Goal: Task Accomplishment & Management: Use online tool/utility

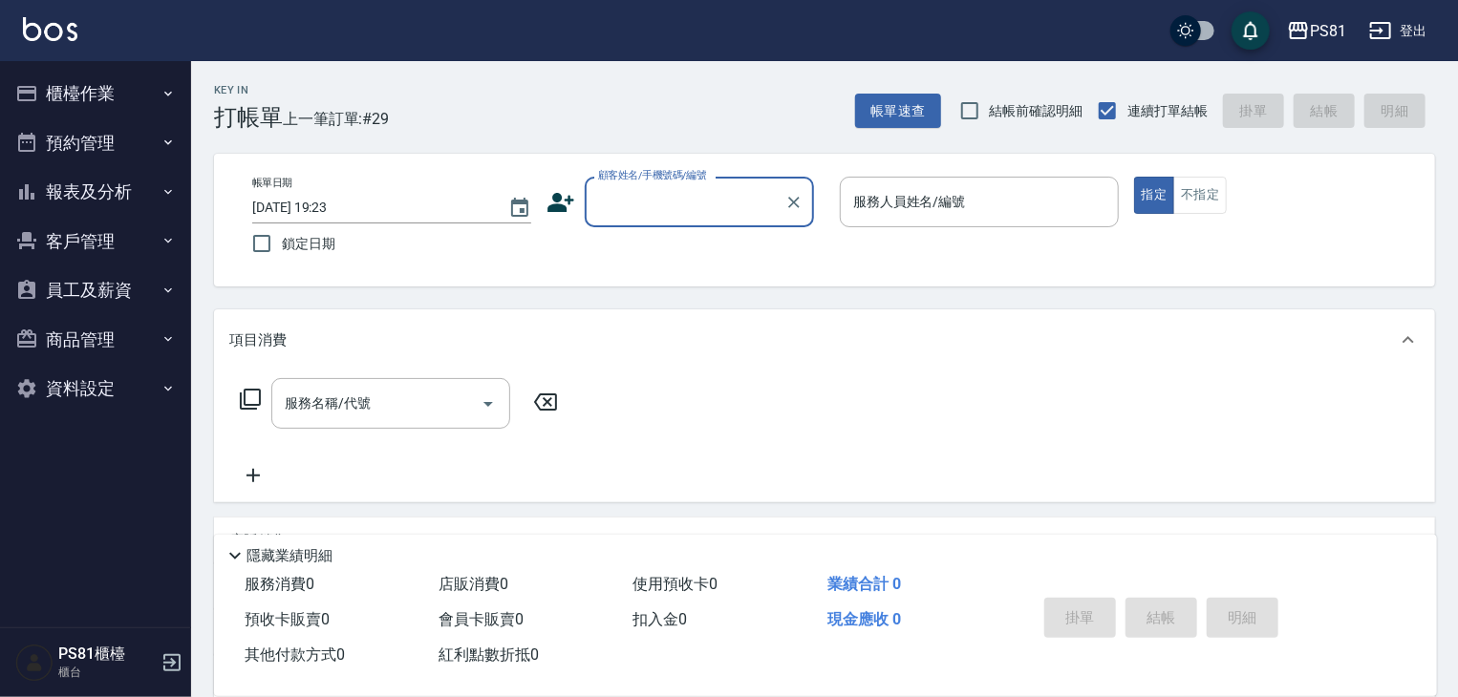
click at [156, 197] on button "報表及分析" at bounding box center [96, 192] width 176 height 50
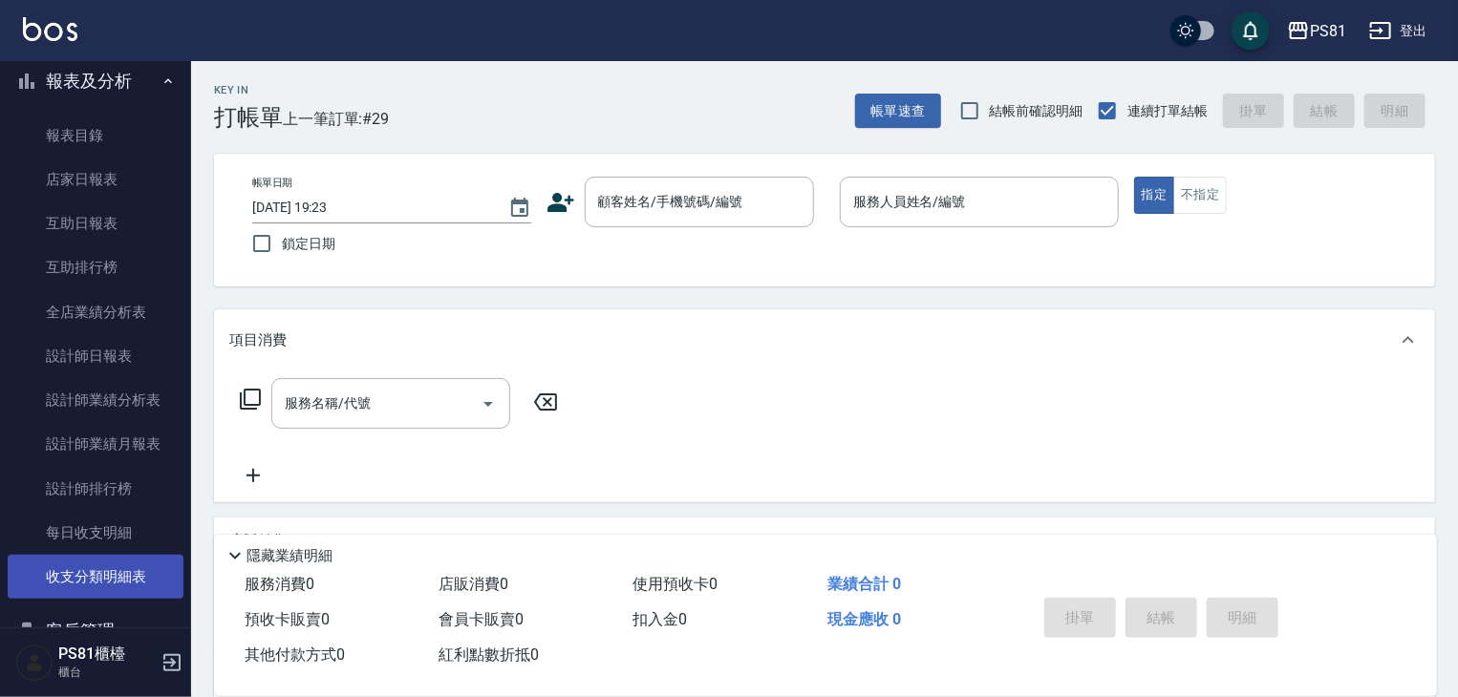
scroll to position [310, 0]
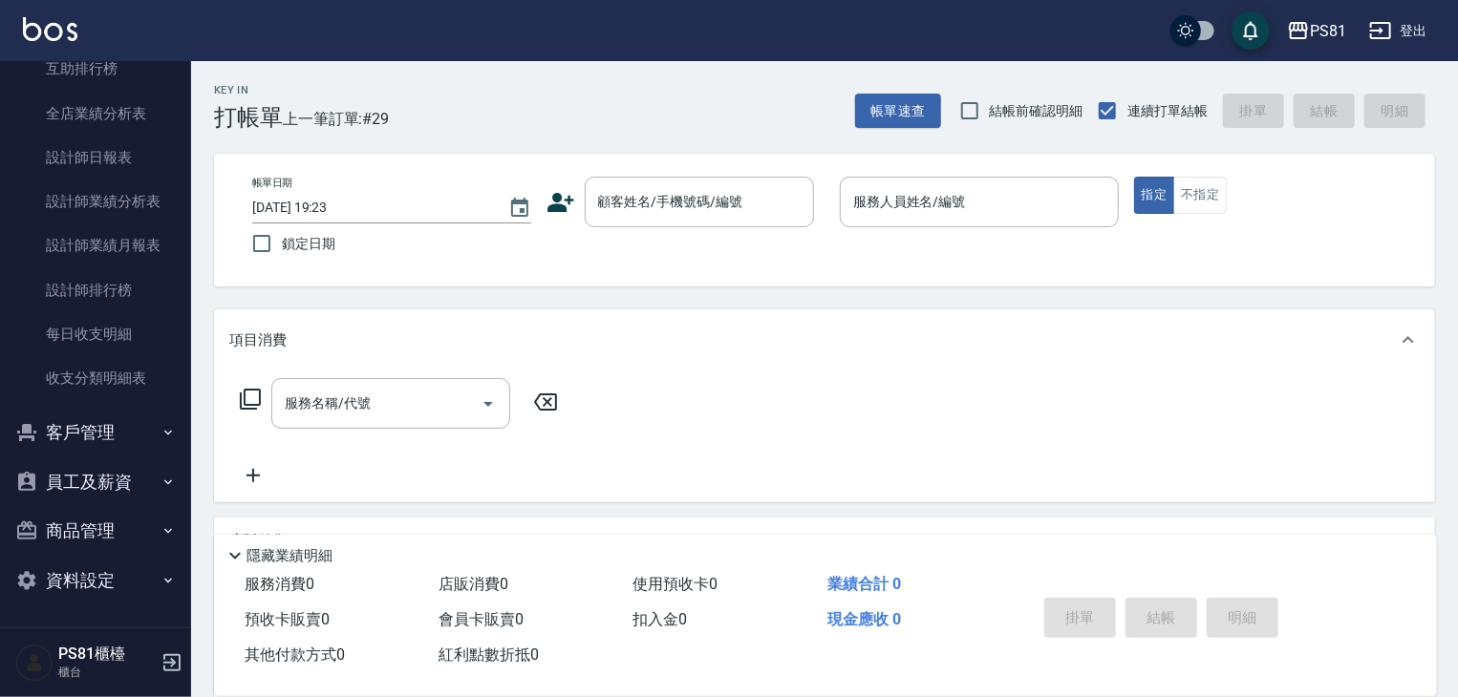
click at [145, 451] on button "客戶管理" at bounding box center [96, 433] width 176 height 50
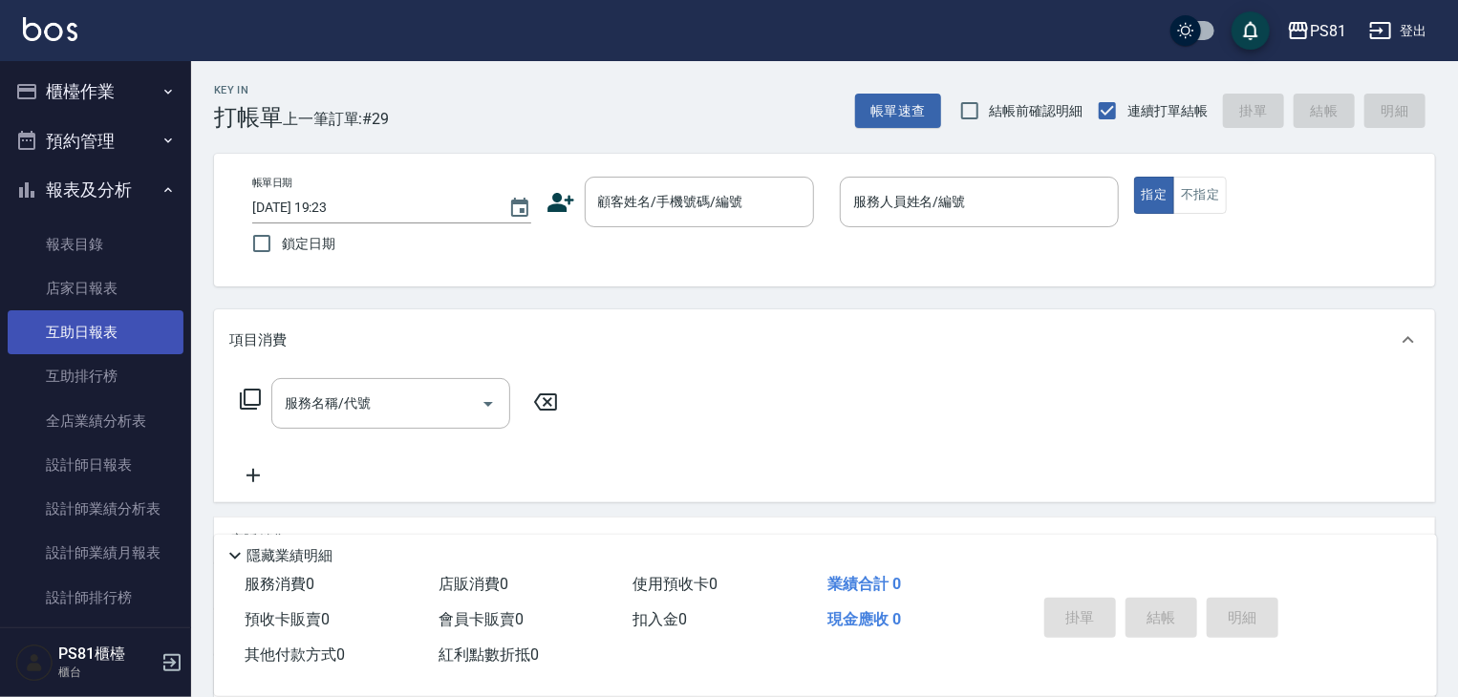
scroll to position [0, 0]
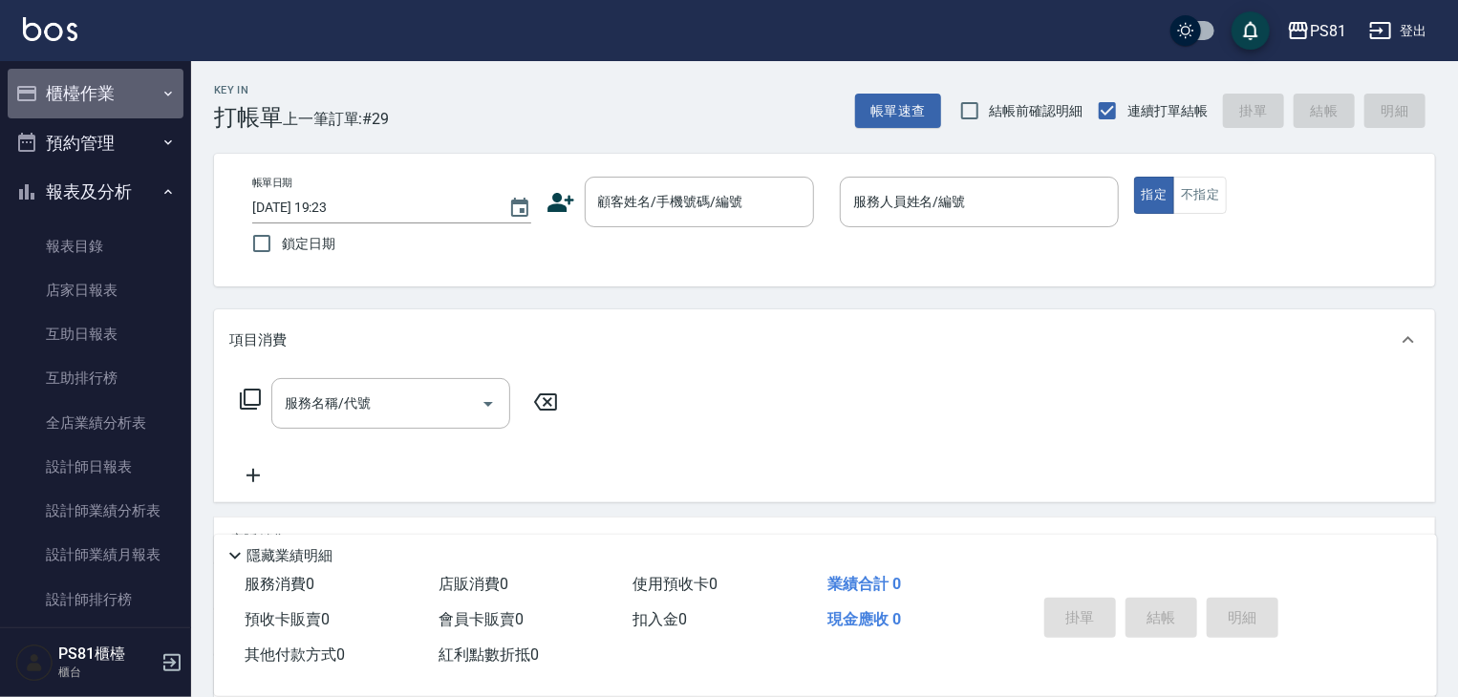
click at [128, 84] on button "櫃檯作業" at bounding box center [96, 94] width 176 height 50
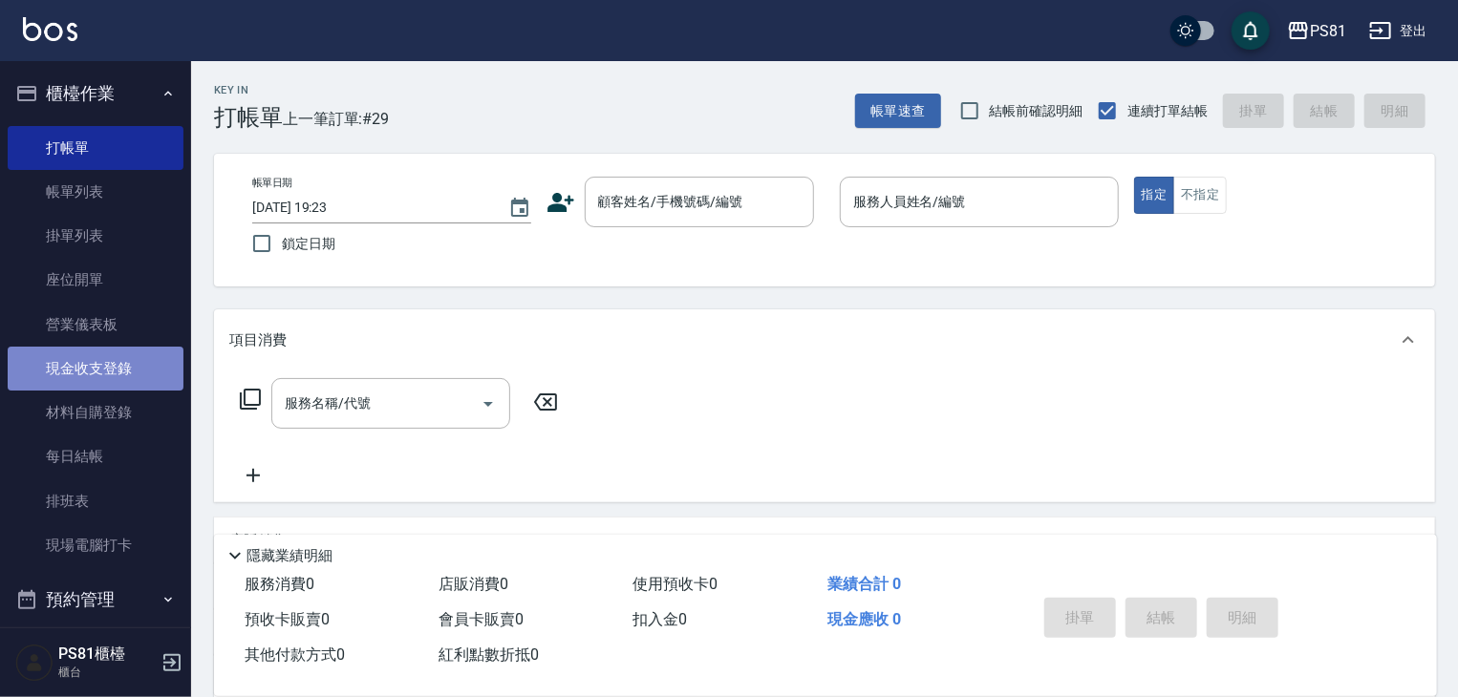
click at [135, 354] on link "現金收支登錄" at bounding box center [96, 369] width 176 height 44
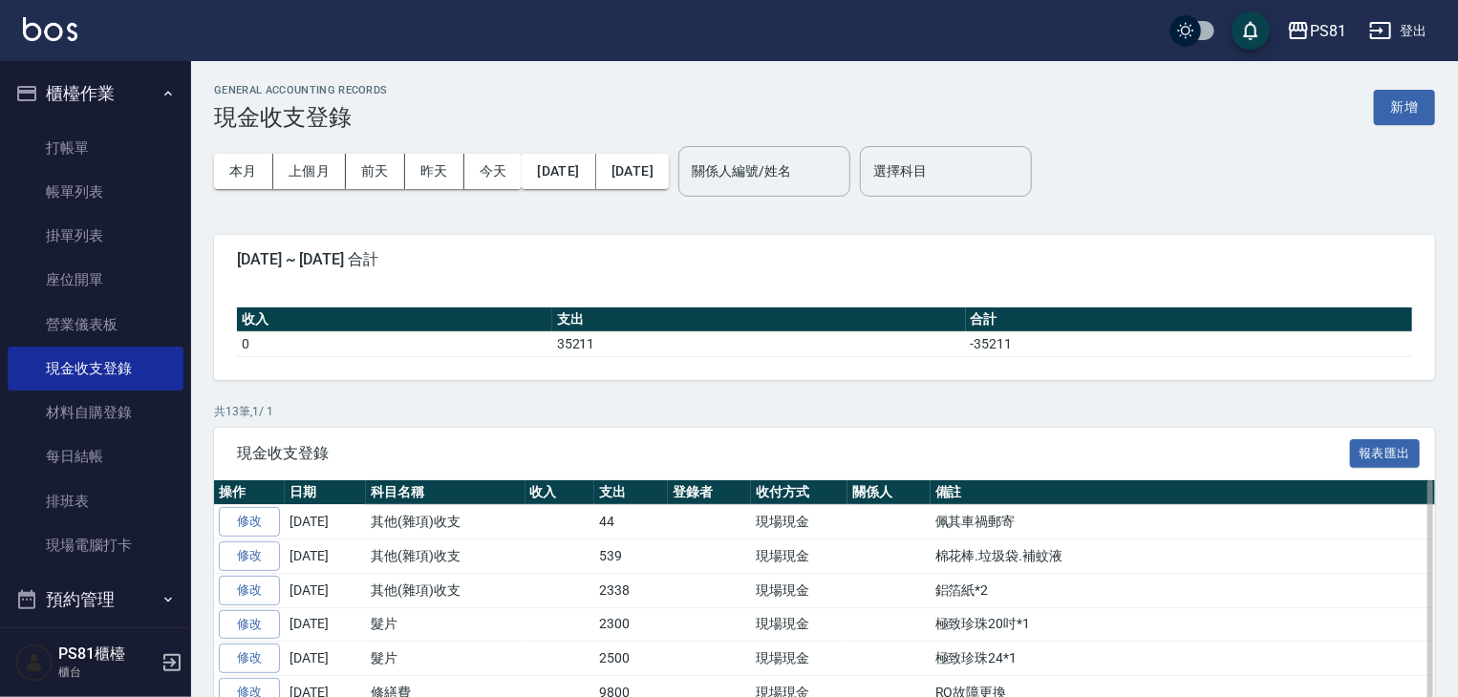
scroll to position [96, 0]
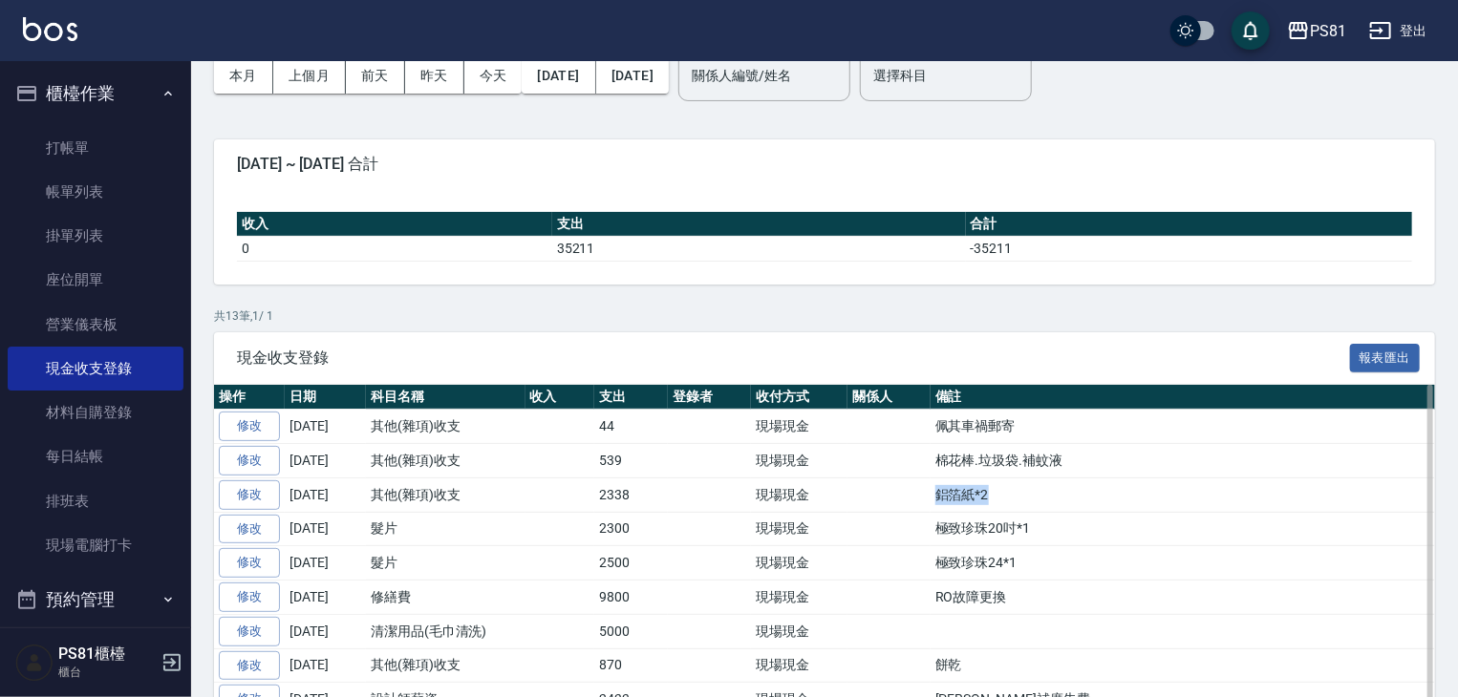
drag, startPoint x: 852, startPoint y: 494, endPoint x: 1072, endPoint y: 499, distance: 219.8
click at [1059, 496] on tr "修改 [DATE] 其他(雜項)收支 2338 現場現金 鋁箔紙*2" at bounding box center [835, 495] width 1242 height 34
click at [1074, 499] on td "鋁箔紙*2" at bounding box center [1193, 495] width 525 height 34
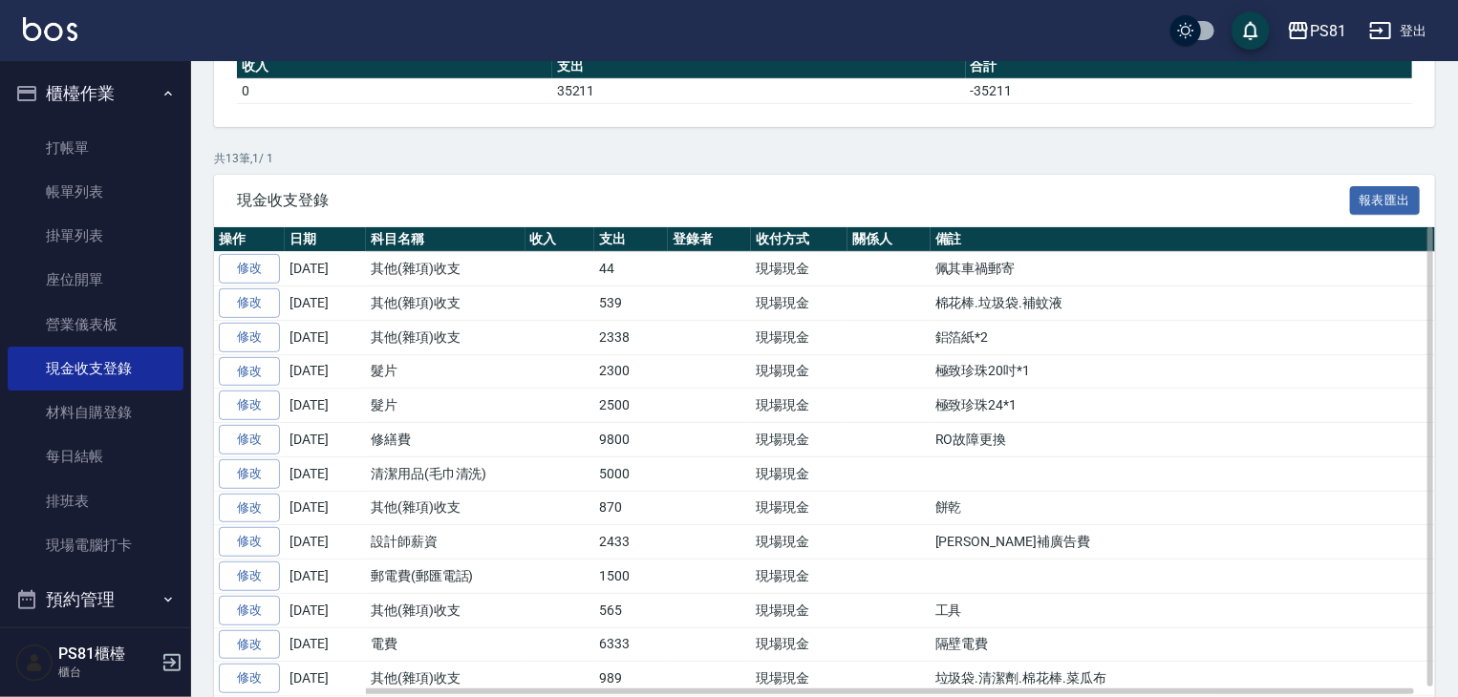
scroll to position [287, 0]
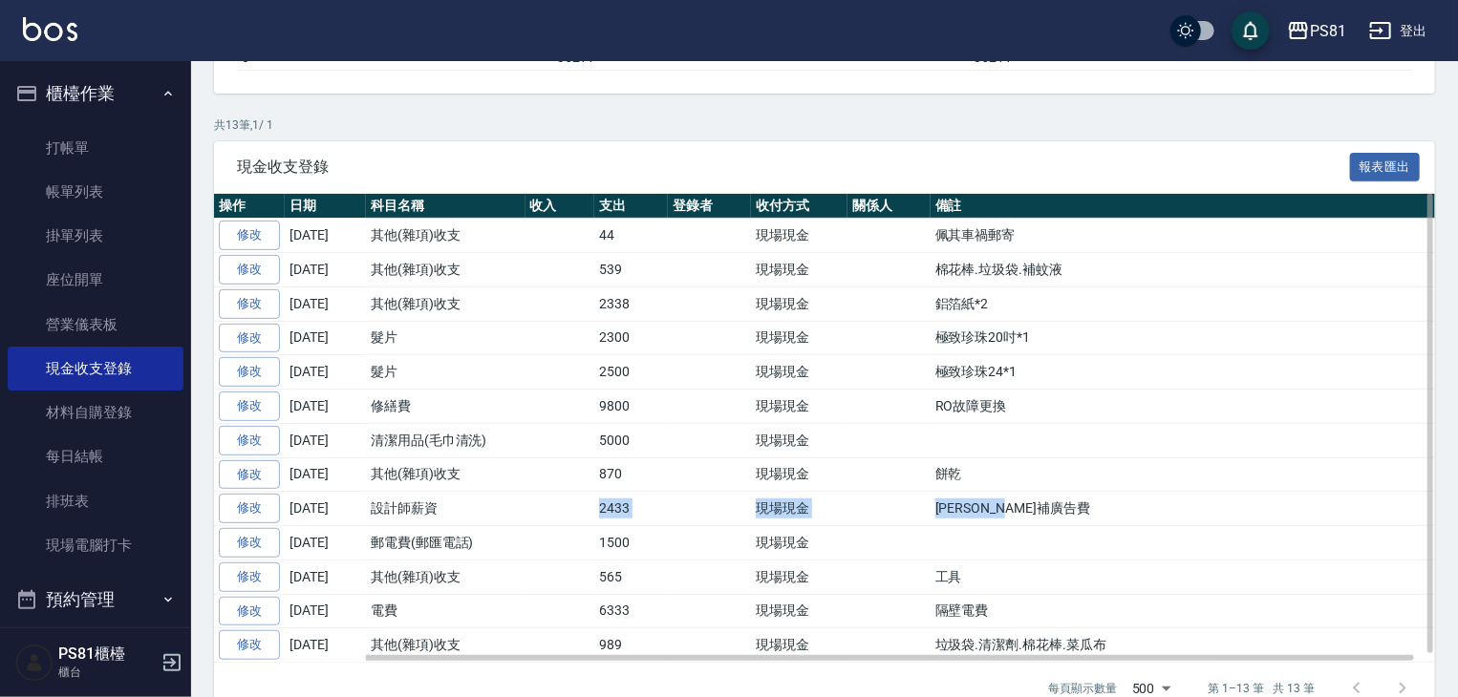
drag, startPoint x: 1030, startPoint y: 501, endPoint x: 565, endPoint y: 504, distance: 465.3
click at [570, 509] on tr "修改 [DATE] 設計師薪資 2433 現場現金 [PERSON_NAME]補廣告費" at bounding box center [835, 509] width 1242 height 34
click at [567, 503] on td at bounding box center [560, 509] width 70 height 34
click at [563, 502] on td at bounding box center [560, 509] width 70 height 34
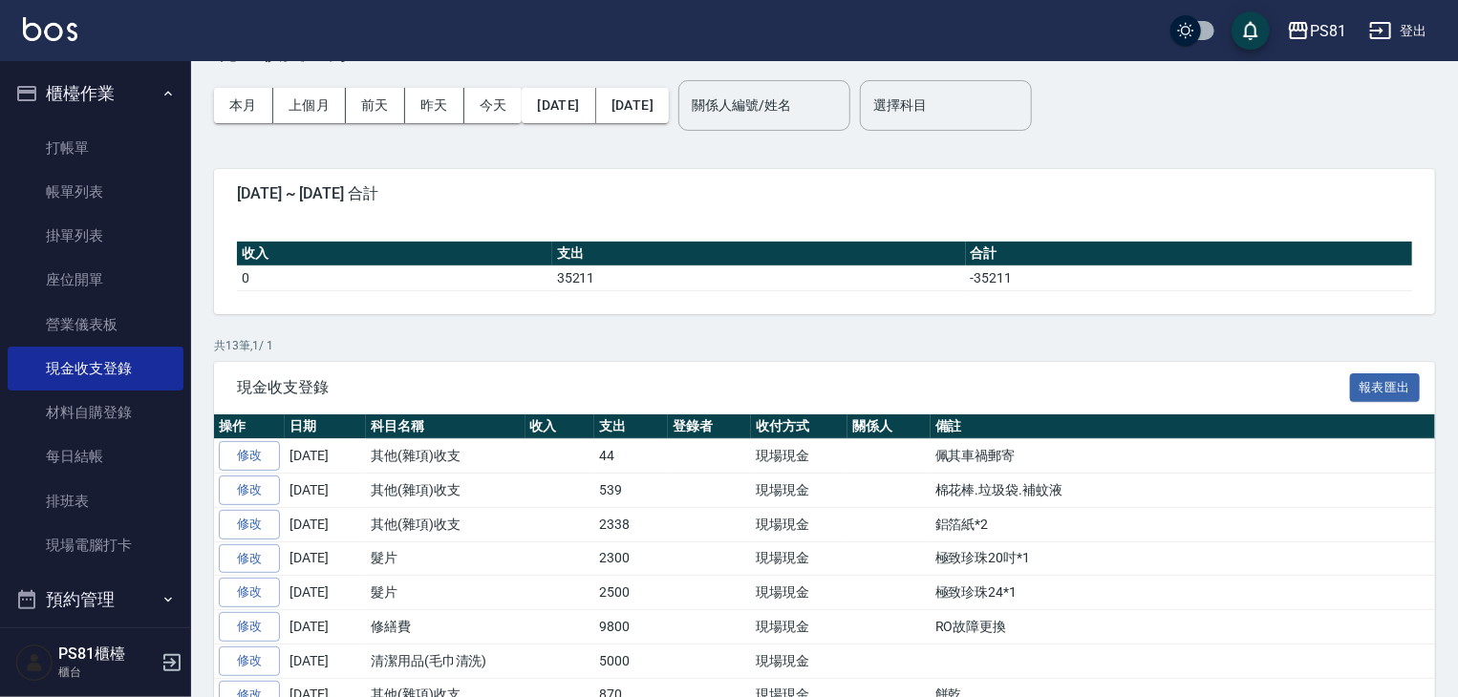
scroll to position [0, 0]
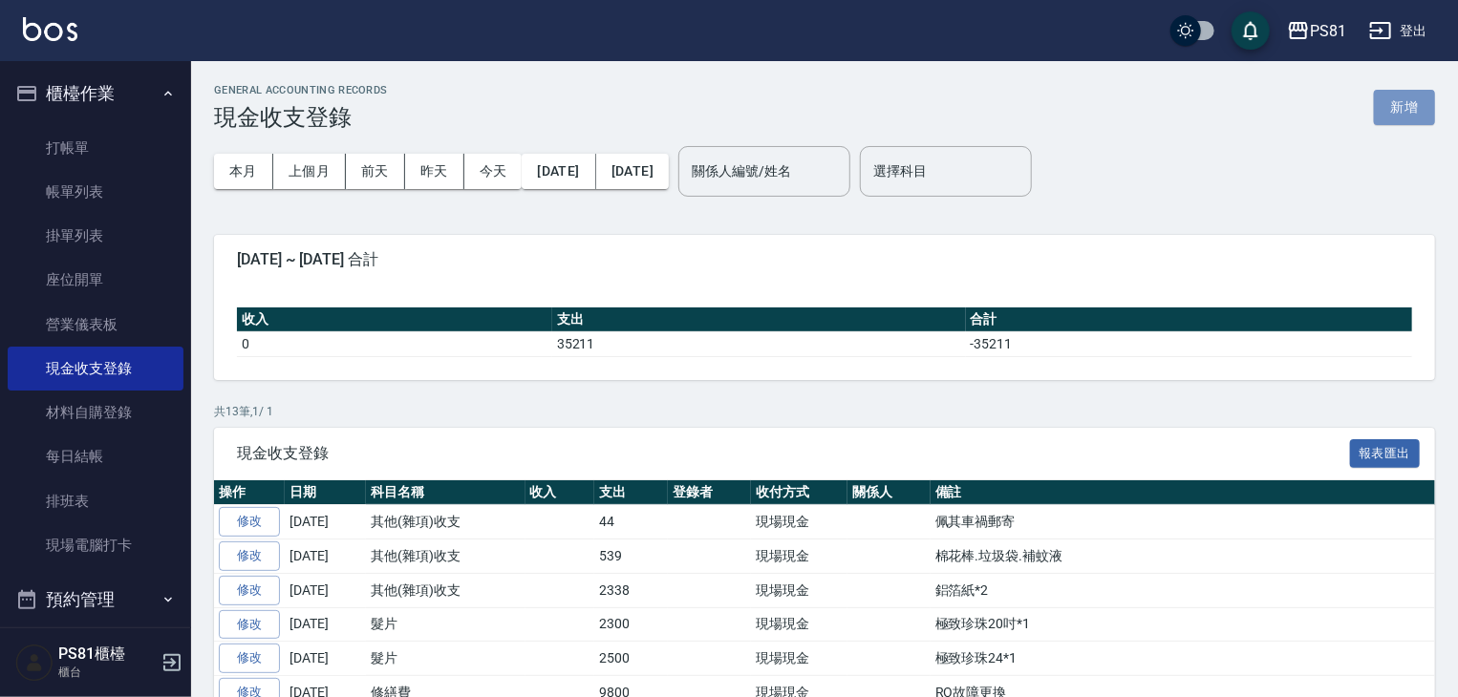
click at [1395, 105] on button "新增" at bounding box center [1404, 107] width 61 height 35
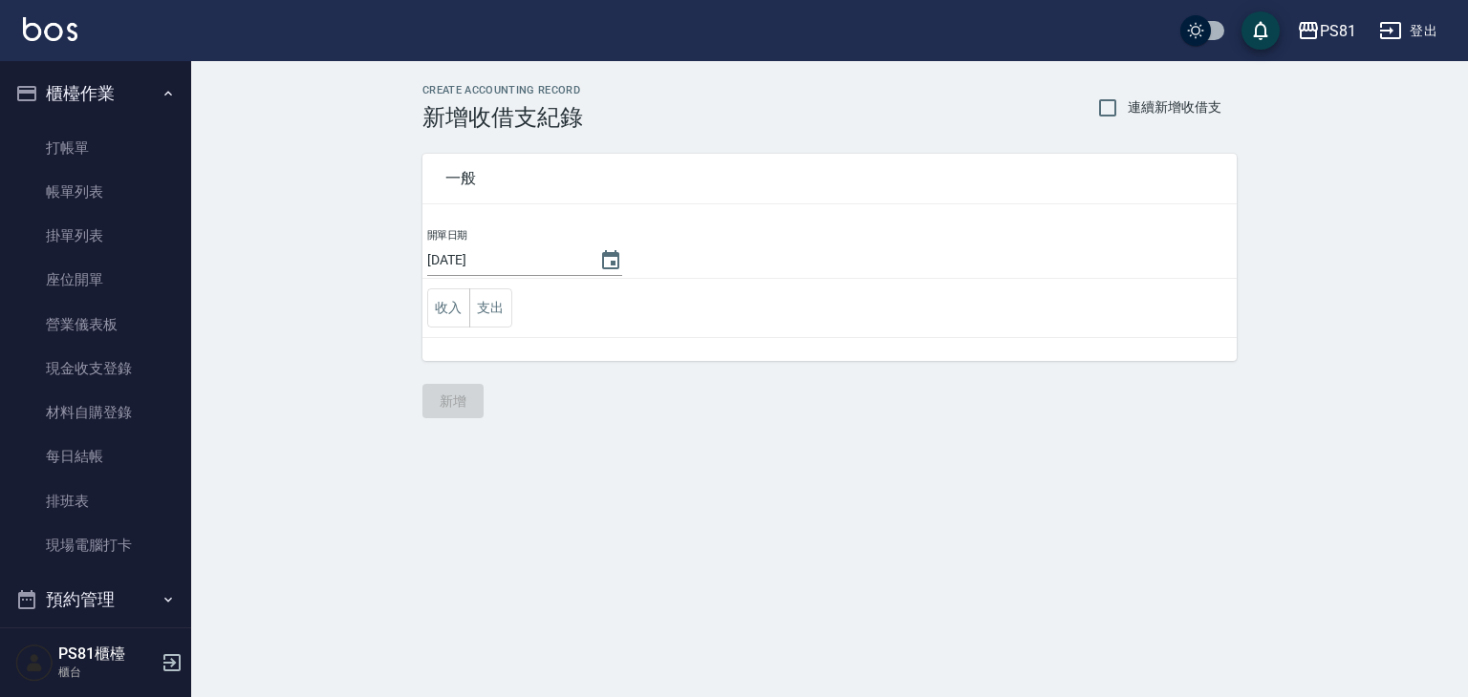
click at [511, 309] on td "收入 支出" at bounding box center [829, 308] width 814 height 59
click at [484, 308] on button "支出" at bounding box center [490, 308] width 43 height 39
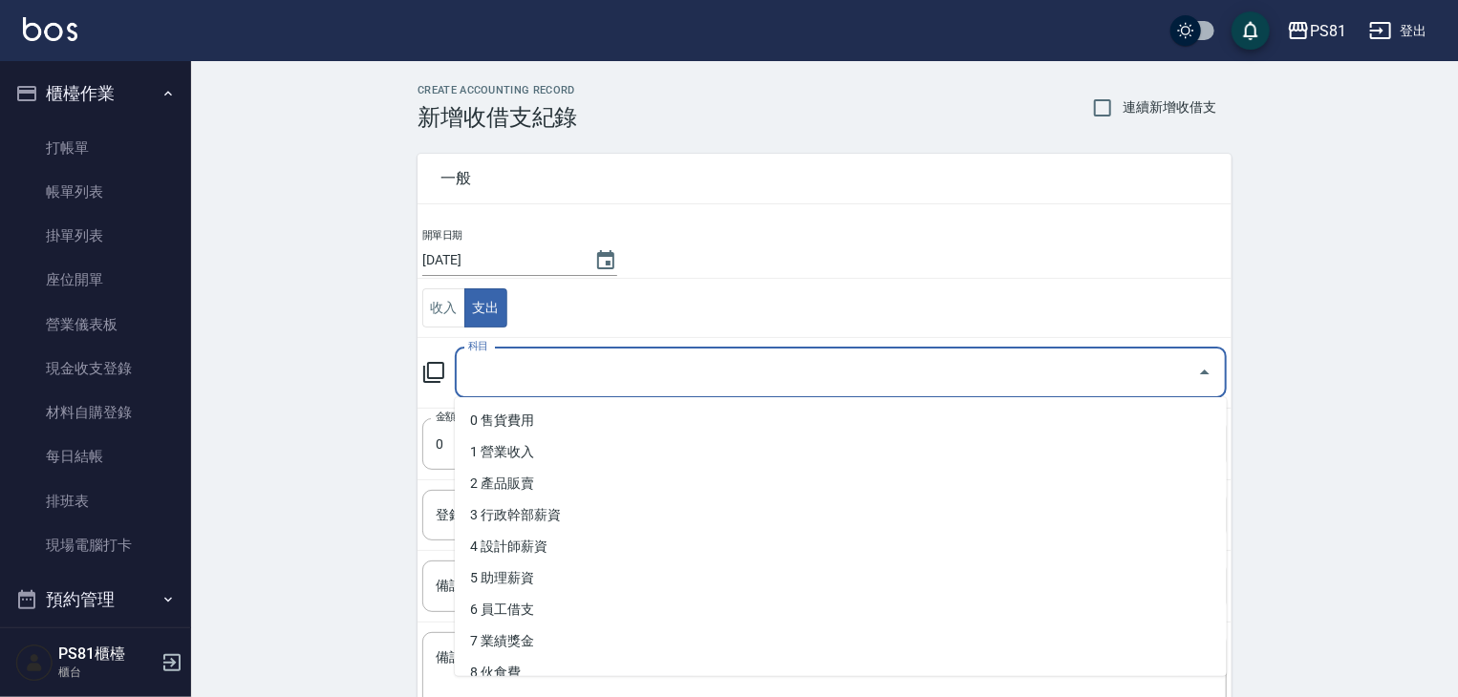
click at [527, 380] on input "科目" at bounding box center [826, 372] width 726 height 33
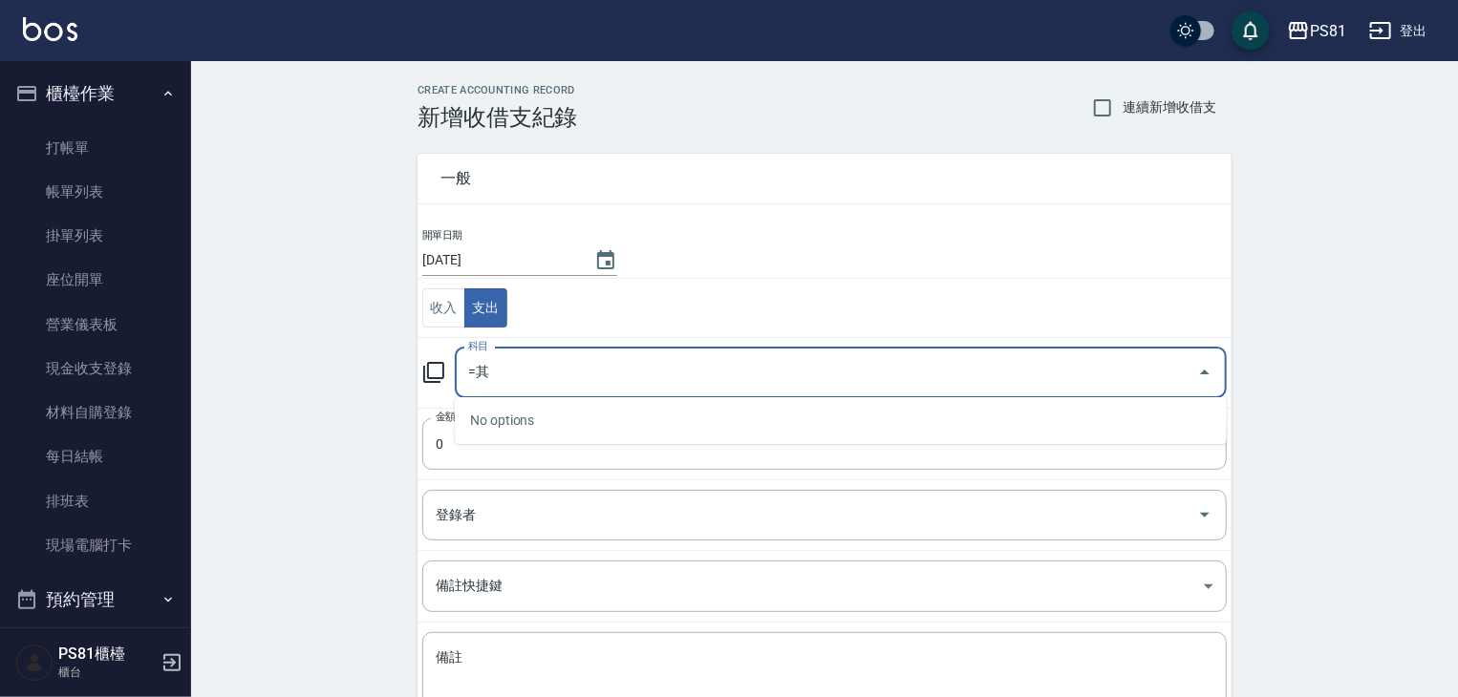
type input "="
type input "ㄊ"
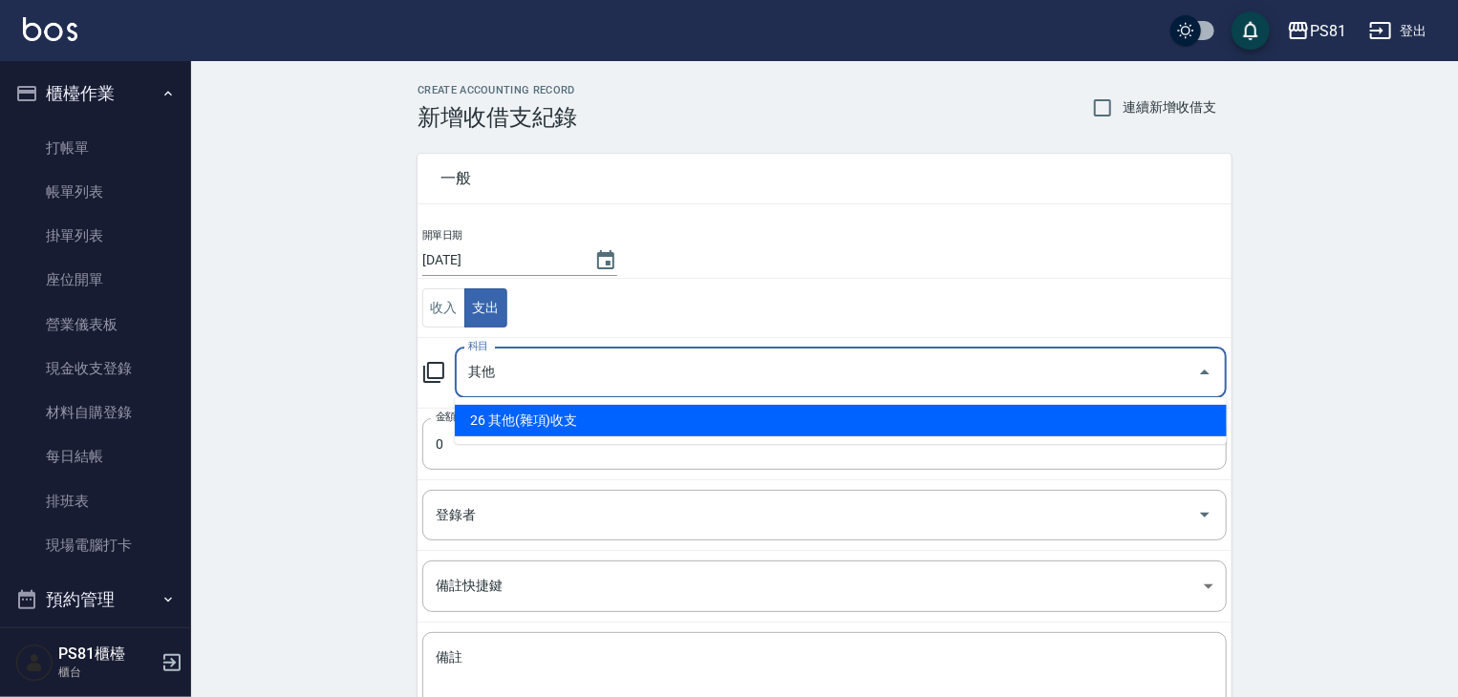
click at [564, 418] on li "26 其他(雜項)收支" at bounding box center [841, 421] width 772 height 32
type input "26 其他(雜項)收支"
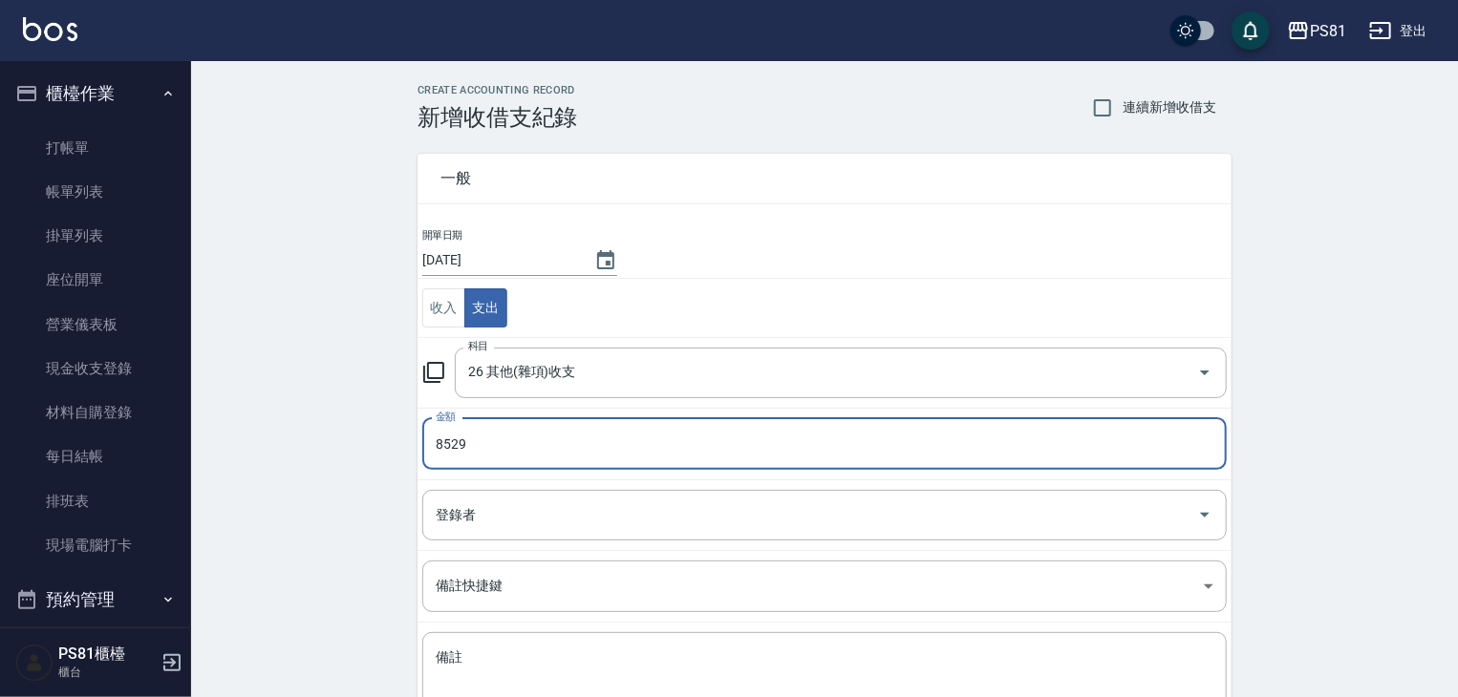
type input "8529"
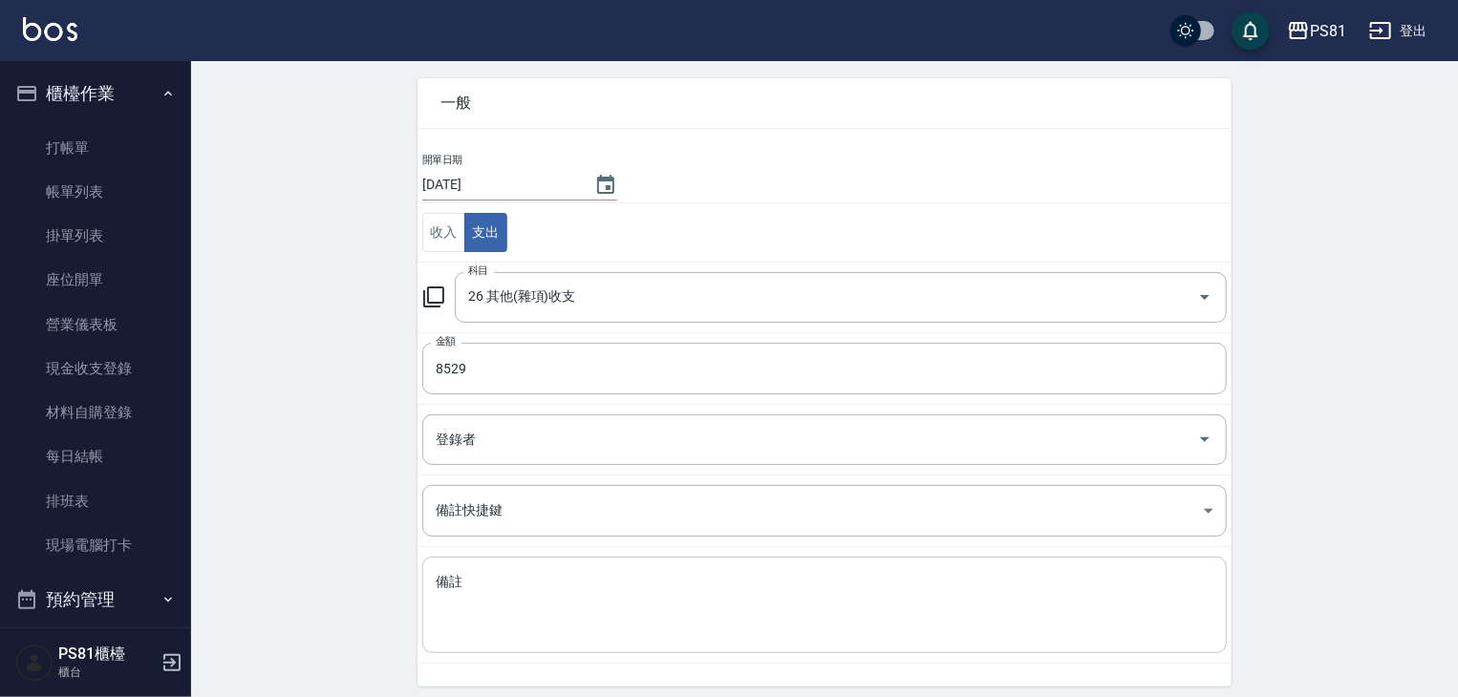
scroll to position [144, 0]
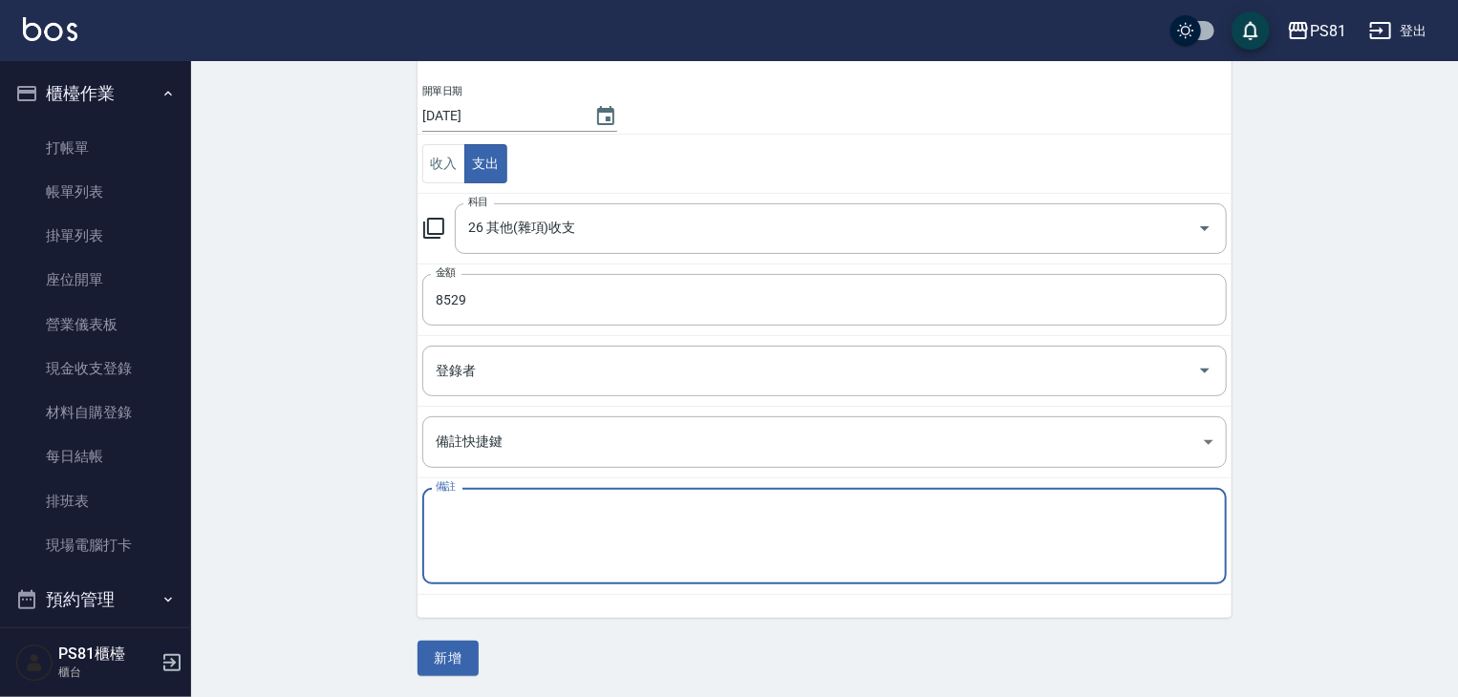
click at [526, 530] on textarea "備註" at bounding box center [825, 536] width 778 height 65
type textarea "f"
type textarea "月亮枕"
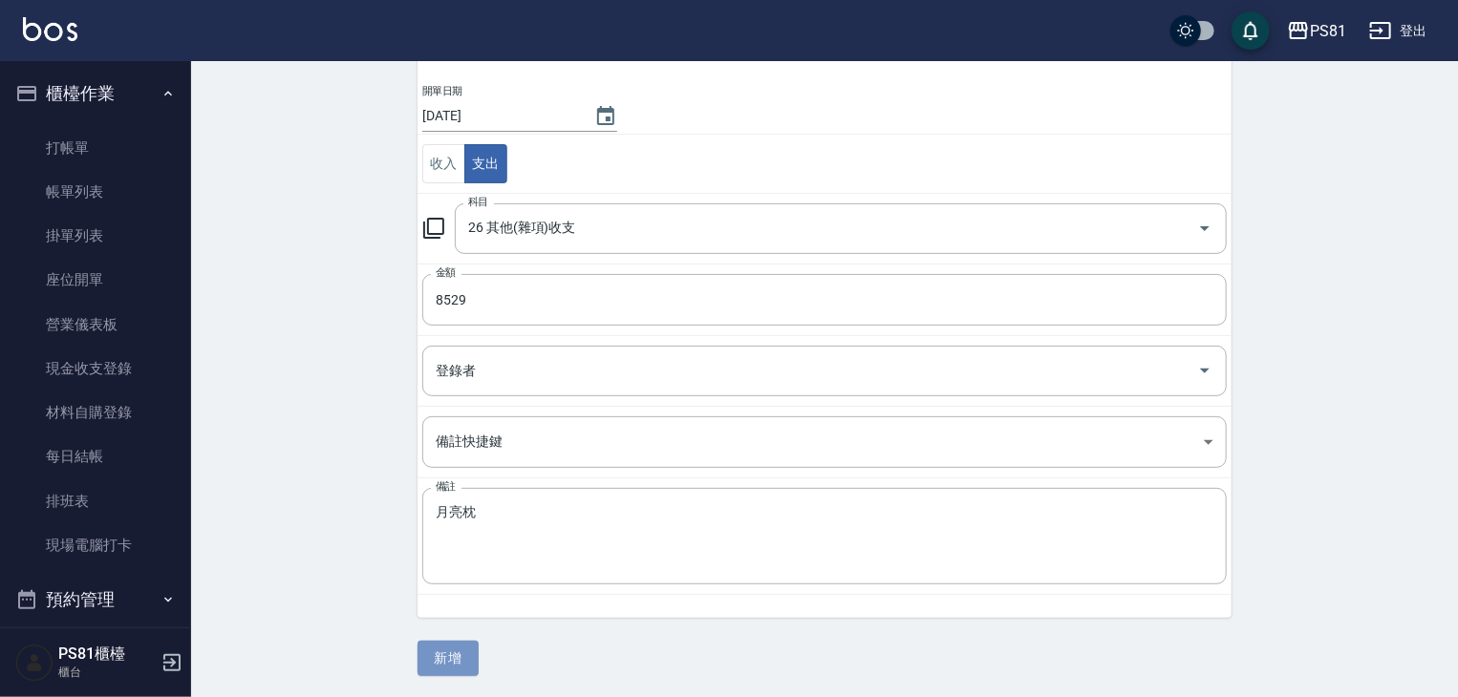
click at [462, 657] on button "新增" at bounding box center [448, 658] width 61 height 35
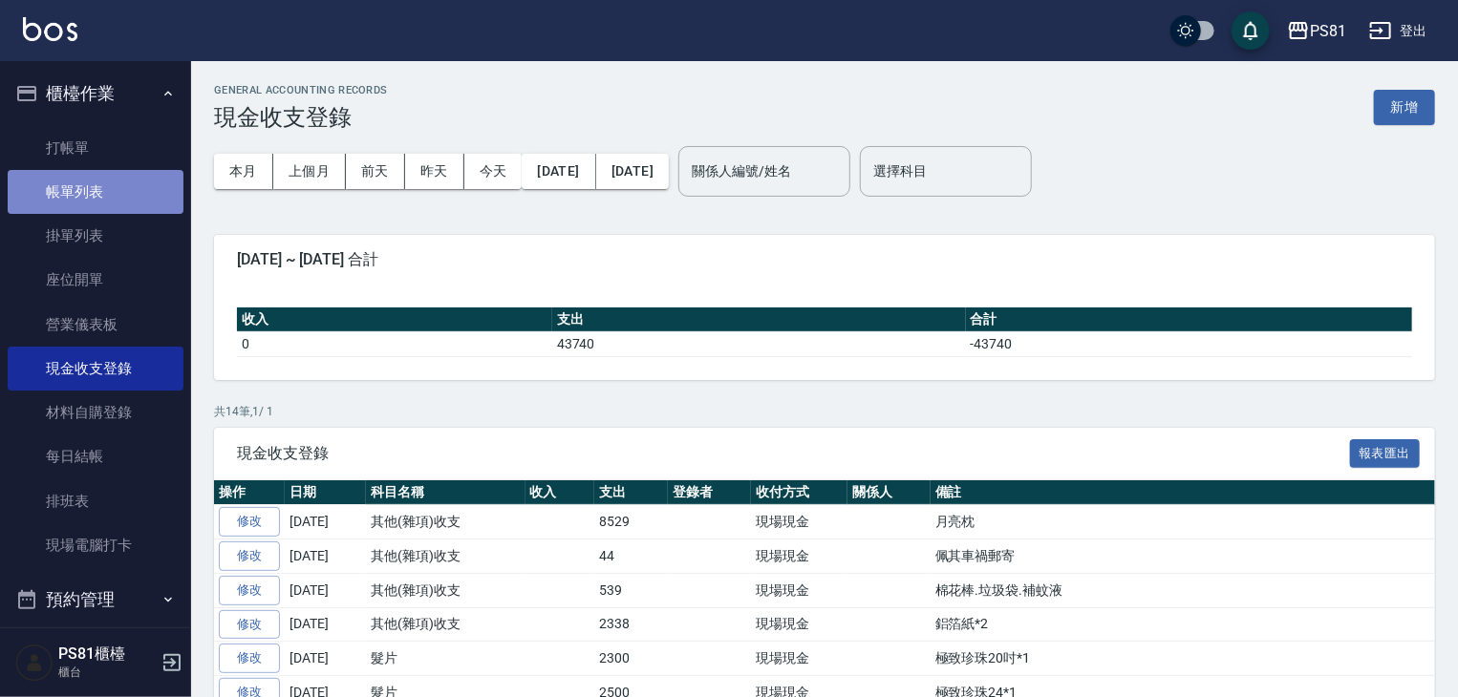
click at [124, 194] on link "帳單列表" at bounding box center [96, 192] width 176 height 44
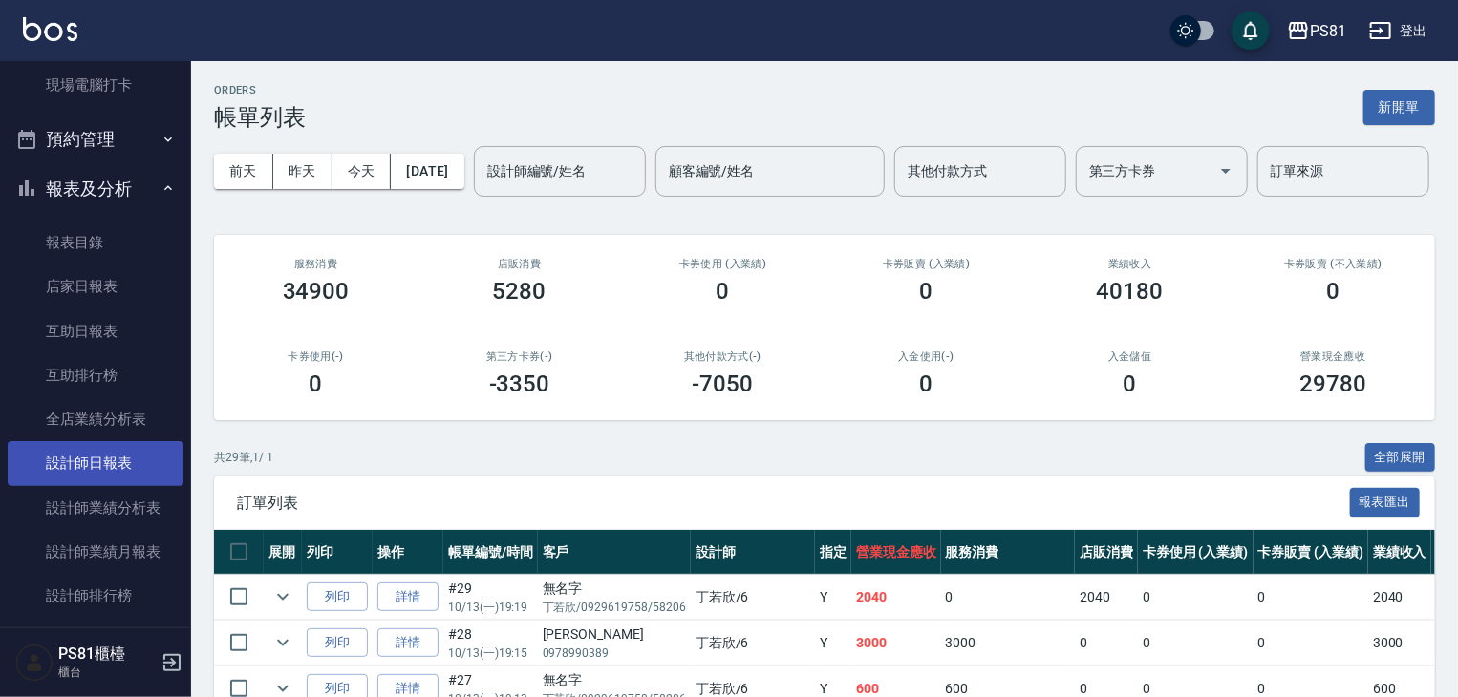
scroll to position [478, 0]
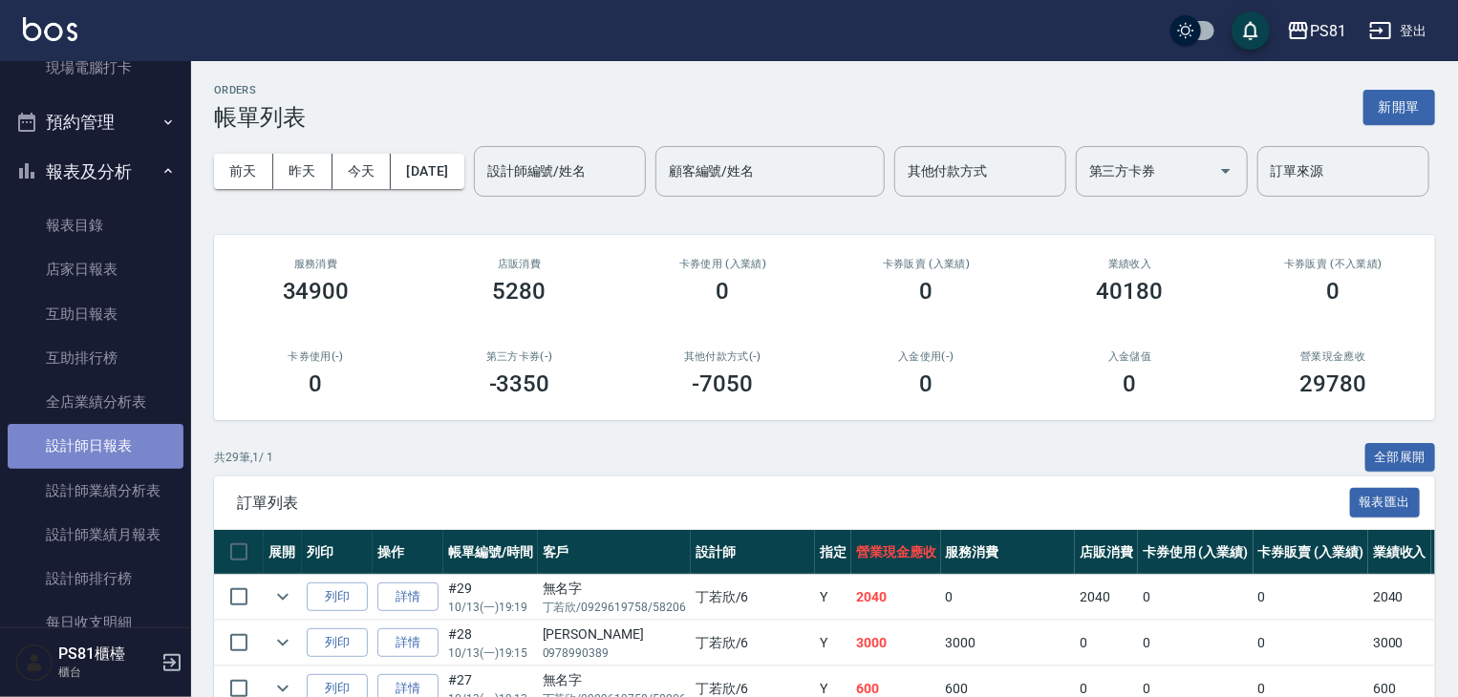
click at [122, 440] on link "設計師日報表" at bounding box center [96, 446] width 176 height 44
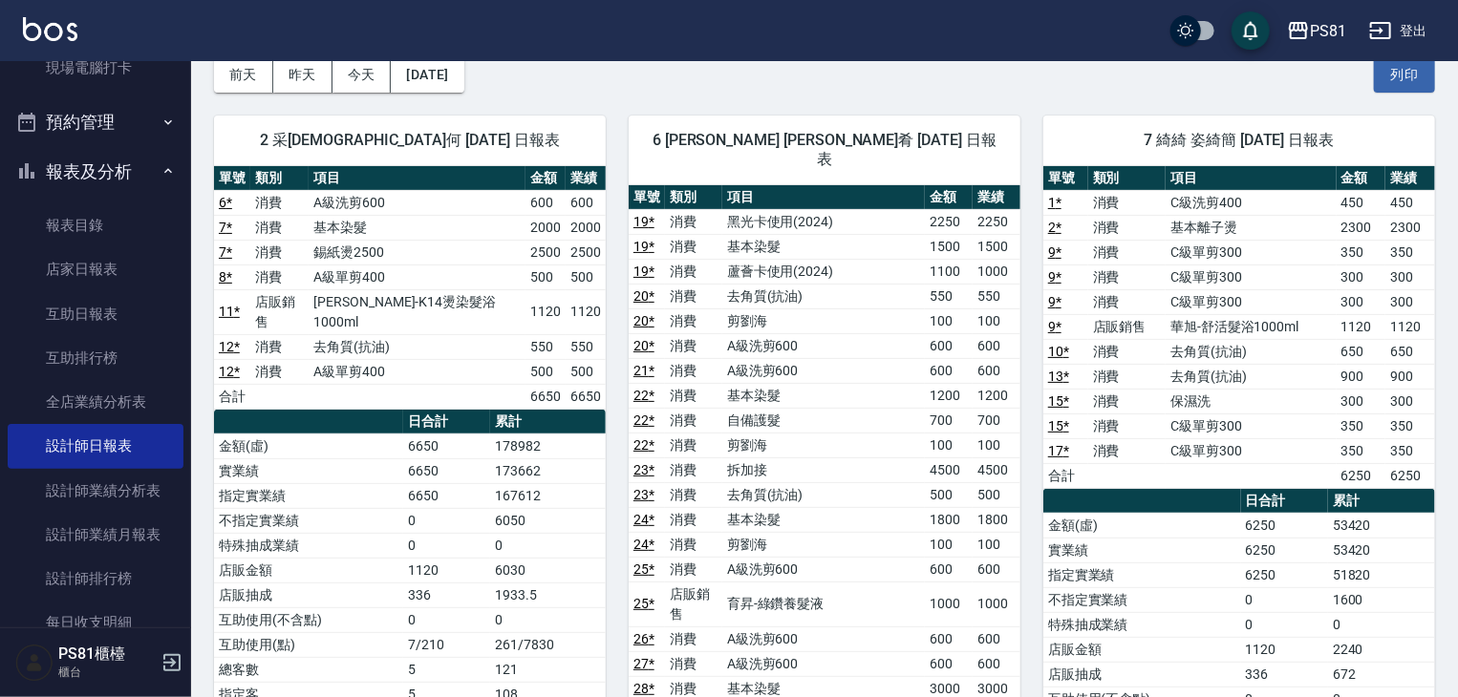
scroll to position [287, 0]
